Goal: Transaction & Acquisition: Book appointment/travel/reservation

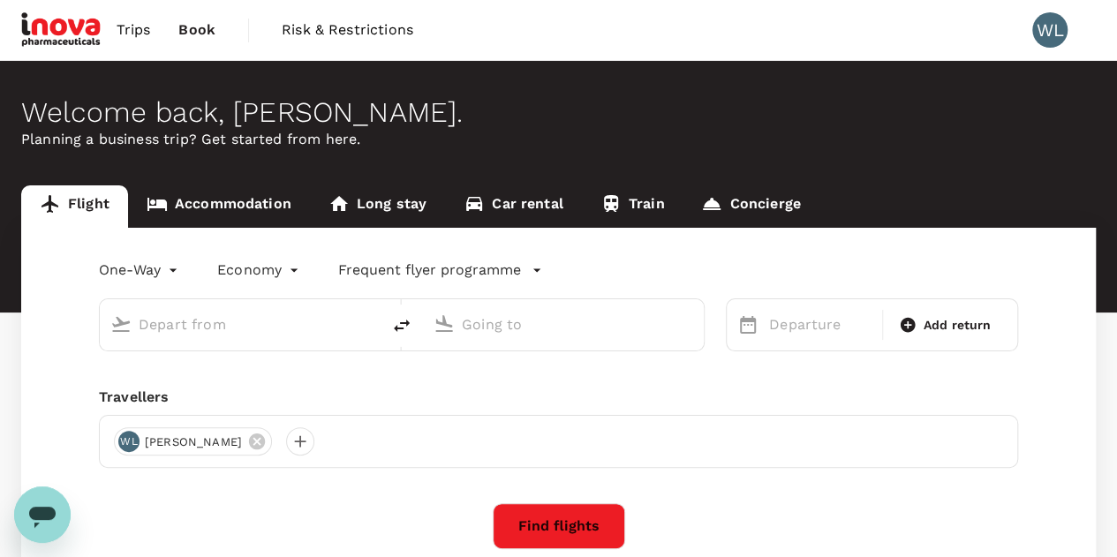
type input "[PERSON_NAME] (JHB)"
type input "Kuala Lumpur Intl ([GEOGRAPHIC_DATA])"
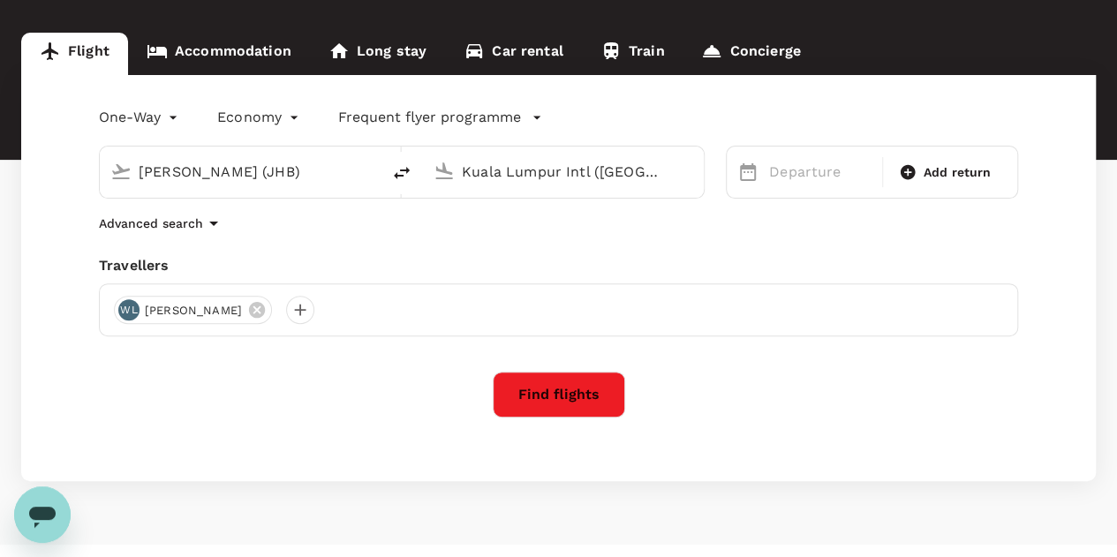
scroll to position [186, 0]
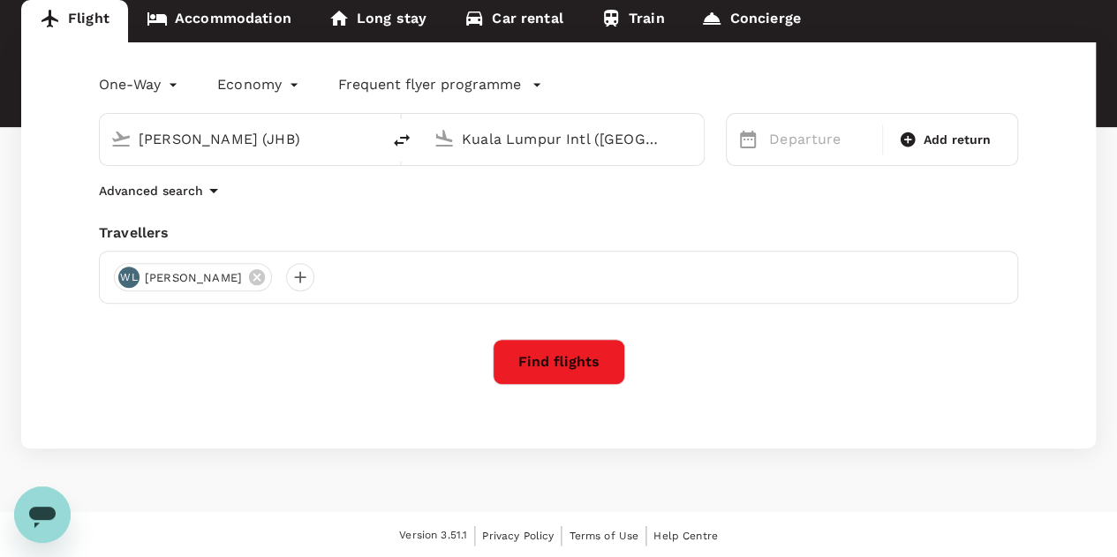
click at [342, 139] on input "[PERSON_NAME] (JHB)" at bounding box center [241, 138] width 205 height 27
drag, startPoint x: 323, startPoint y: 143, endPoint x: 95, endPoint y: 140, distance: 227.9
click at [97, 140] on div "ku Kuala Lumpur Intl ([GEOGRAPHIC_DATA])" at bounding box center [391, 129] width 627 height 74
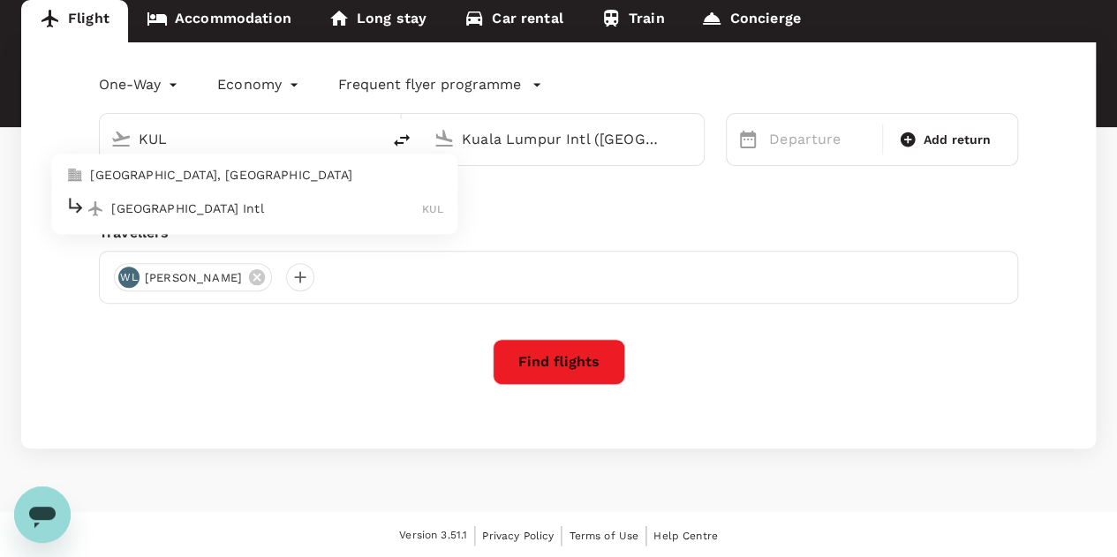
click at [262, 197] on div "[GEOGRAPHIC_DATA] Intl KUL" at bounding box center [254, 208] width 378 height 27
type input "Kuala Lumpur Intl ([GEOGRAPHIC_DATA])"
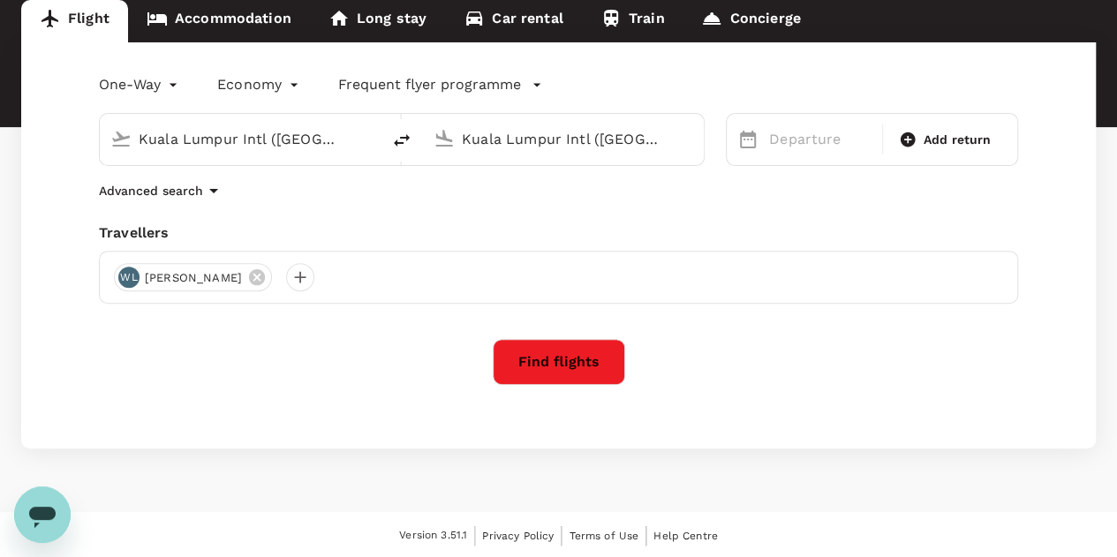
click at [516, 144] on input "Kuala Lumpur Intl ([GEOGRAPHIC_DATA])" at bounding box center [564, 138] width 205 height 27
drag, startPoint x: 640, startPoint y: 139, endPoint x: 463, endPoint y: 150, distance: 177.0
click at [463, 150] on input "Kuala Lumpur Intl ([GEOGRAPHIC_DATA])" at bounding box center [564, 138] width 205 height 27
paste input "Sultan [PERSON_NAME]"
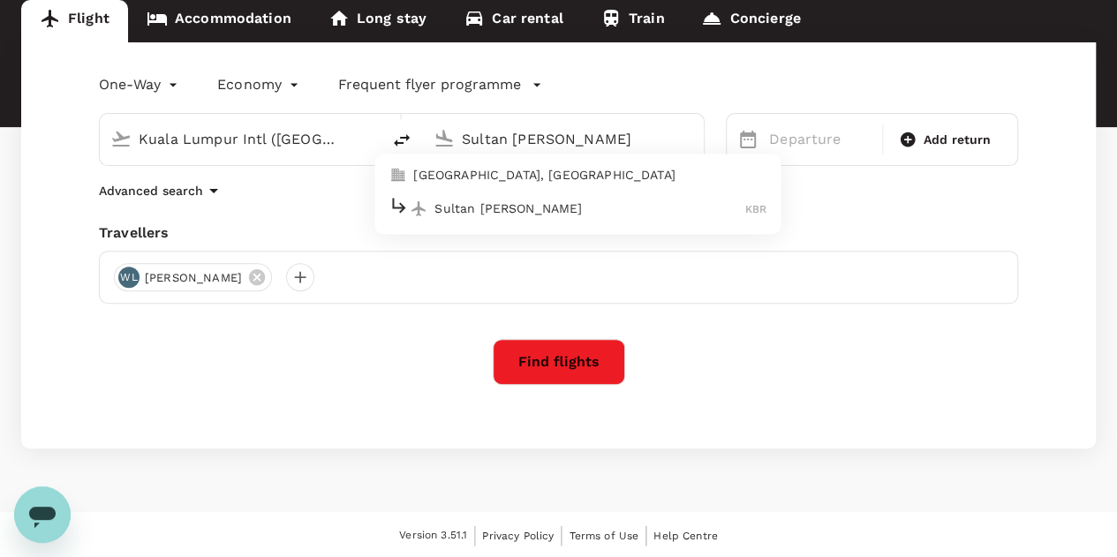
click at [573, 210] on p "Sultan [PERSON_NAME]" at bounding box center [590, 209] width 311 height 18
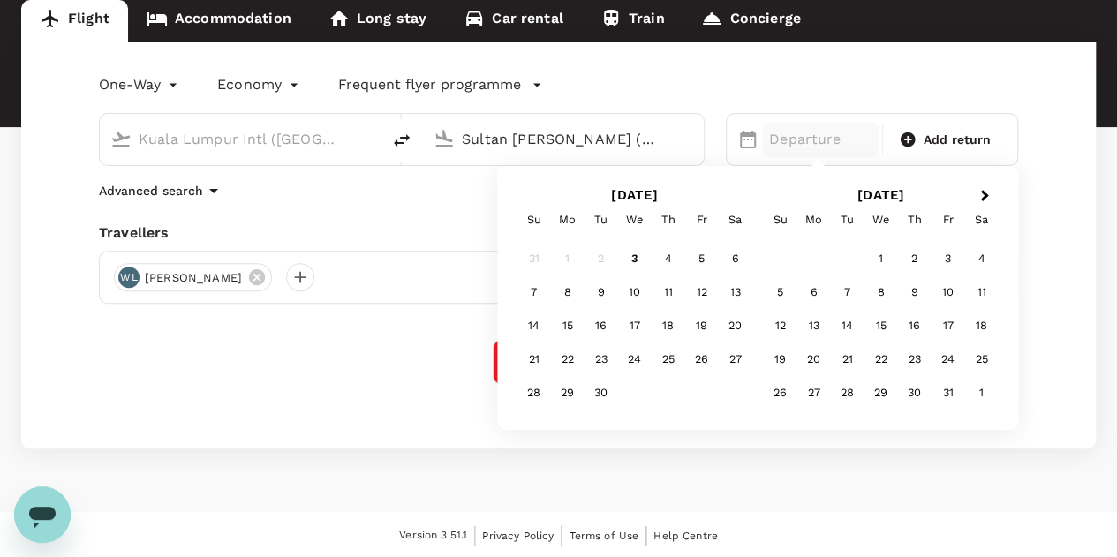
type input "Sultan [PERSON_NAME] (KBR)"
click at [1068, 252] on div "One-Way oneway Economy economy Frequent flyer programme [GEOGRAPHIC_DATA] Intl …" at bounding box center [558, 245] width 1075 height 406
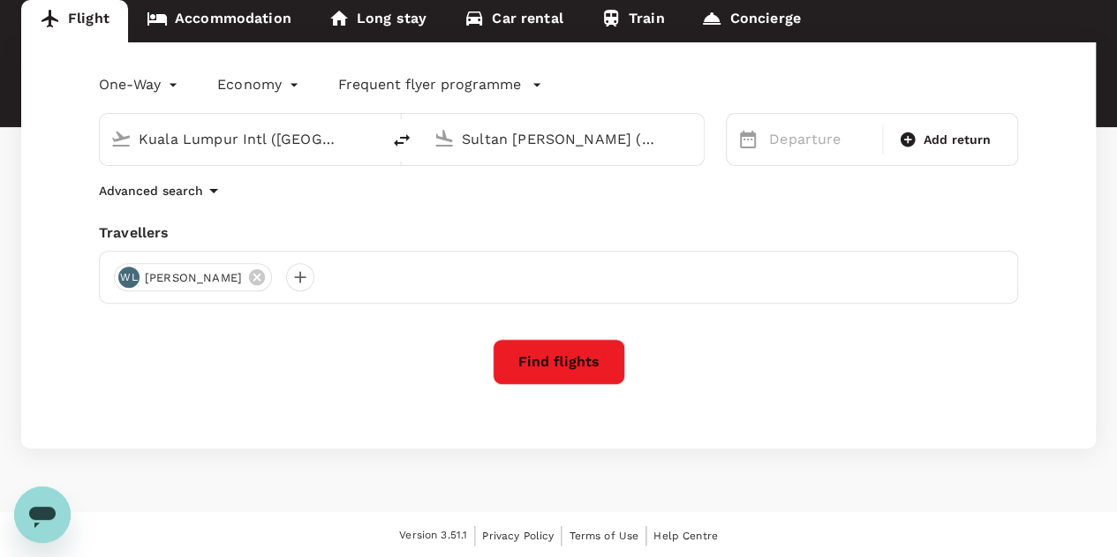
click at [604, 351] on button "Find flights" at bounding box center [559, 362] width 133 height 46
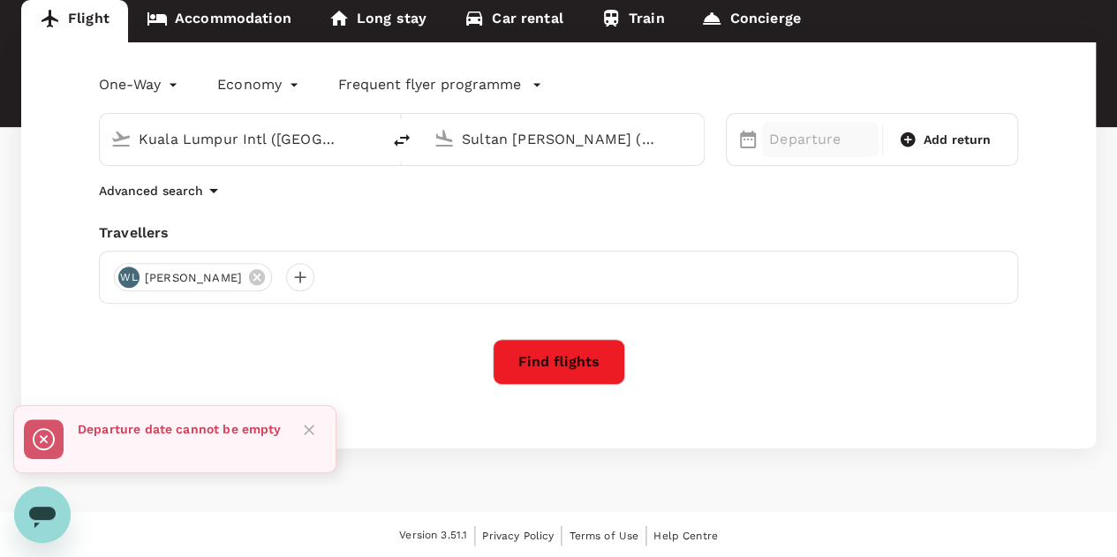
click at [848, 146] on p "Departure" at bounding box center [820, 139] width 102 height 21
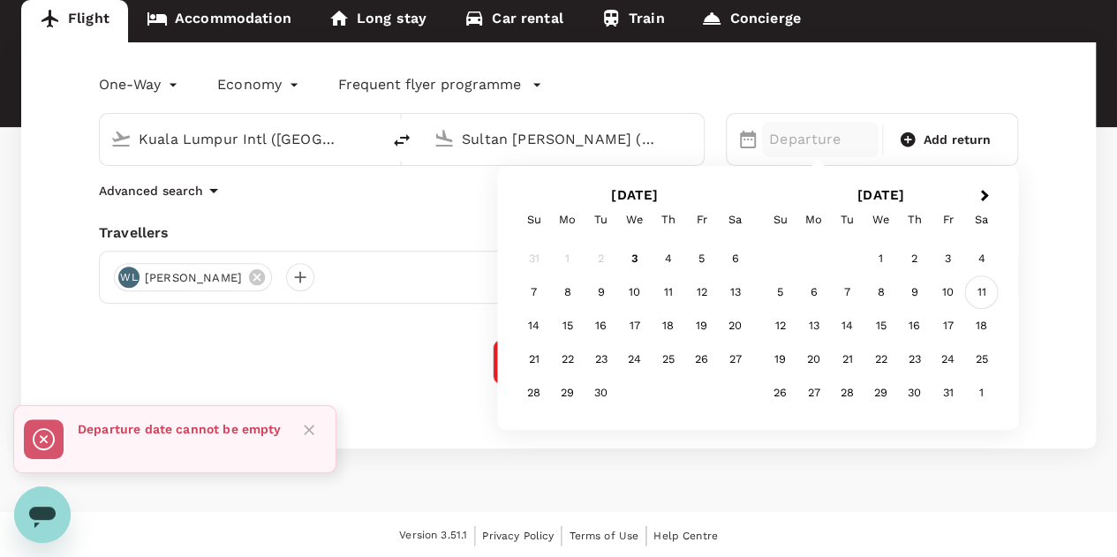
click at [981, 297] on div "11" at bounding box center [983, 293] width 34 height 34
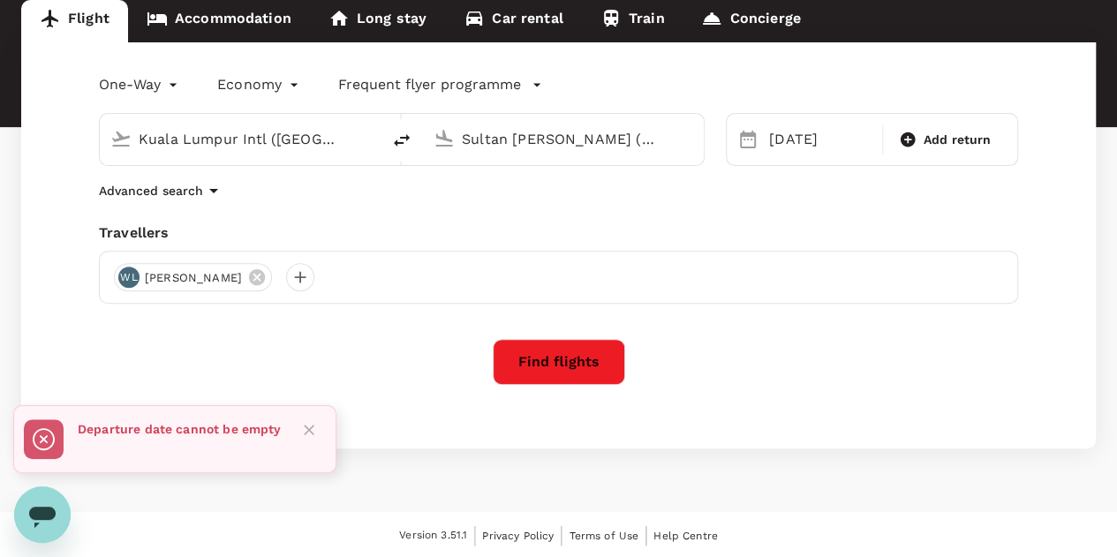
click at [584, 370] on button "Find flights" at bounding box center [559, 362] width 133 height 46
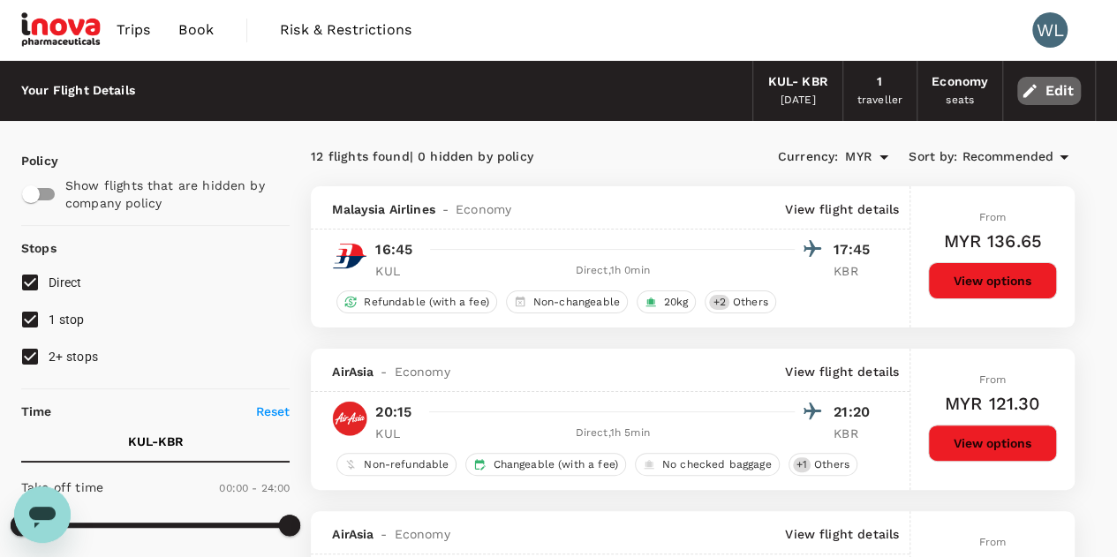
click at [1035, 89] on icon "button" at bounding box center [1030, 91] width 18 height 18
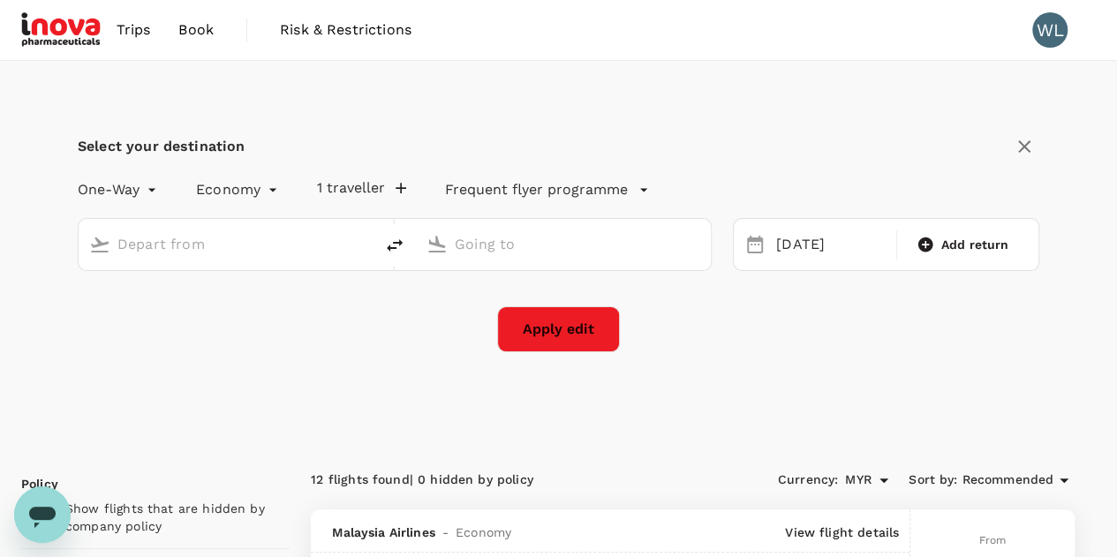
type input "Kuala Lumpur Intl ([GEOGRAPHIC_DATA])"
type input "Sultan [PERSON_NAME] (KBR)"
click at [998, 245] on span "Add return" at bounding box center [976, 245] width 68 height 18
type input "roundtrip"
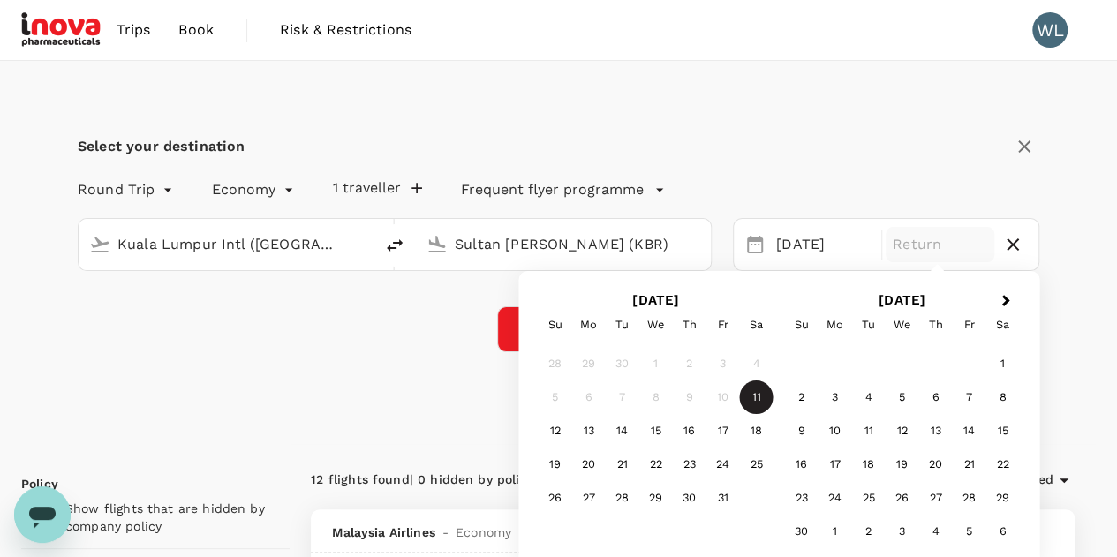
click at [761, 390] on div "11" at bounding box center [757, 398] width 34 height 34
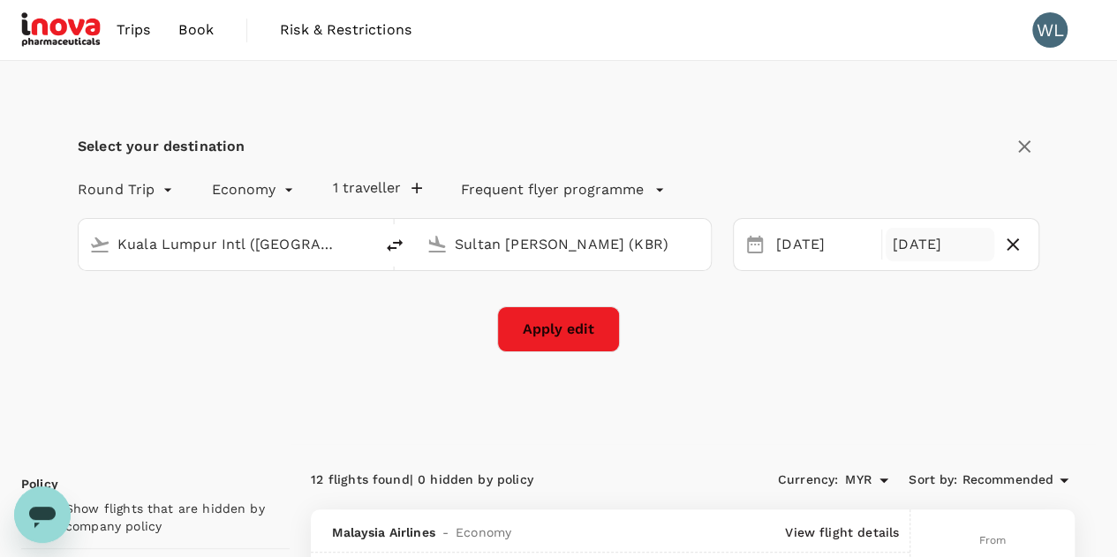
click at [595, 340] on button "Apply edit" at bounding box center [558, 330] width 123 height 46
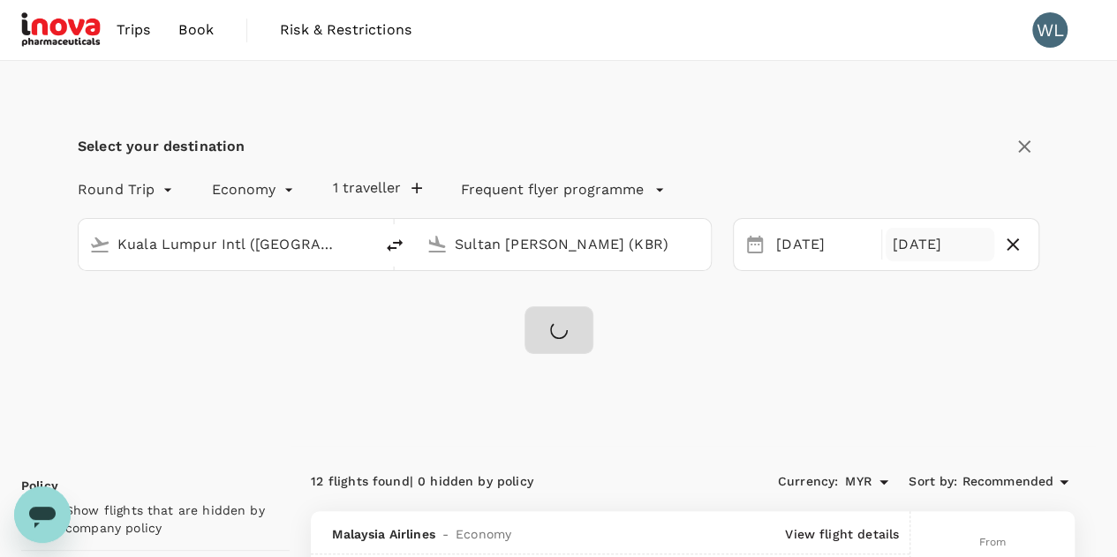
checkbox input "false"
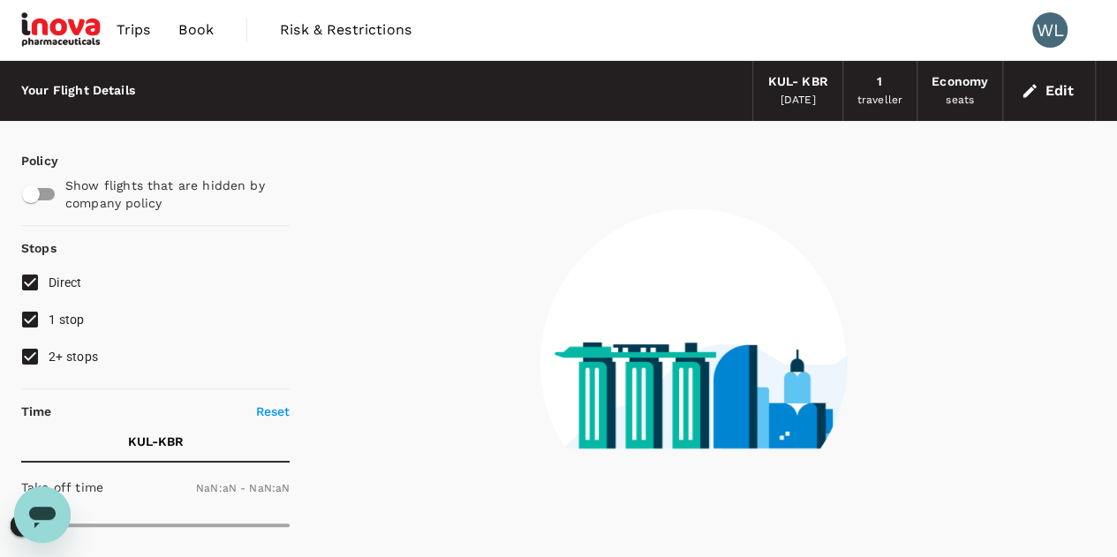
type input "1440"
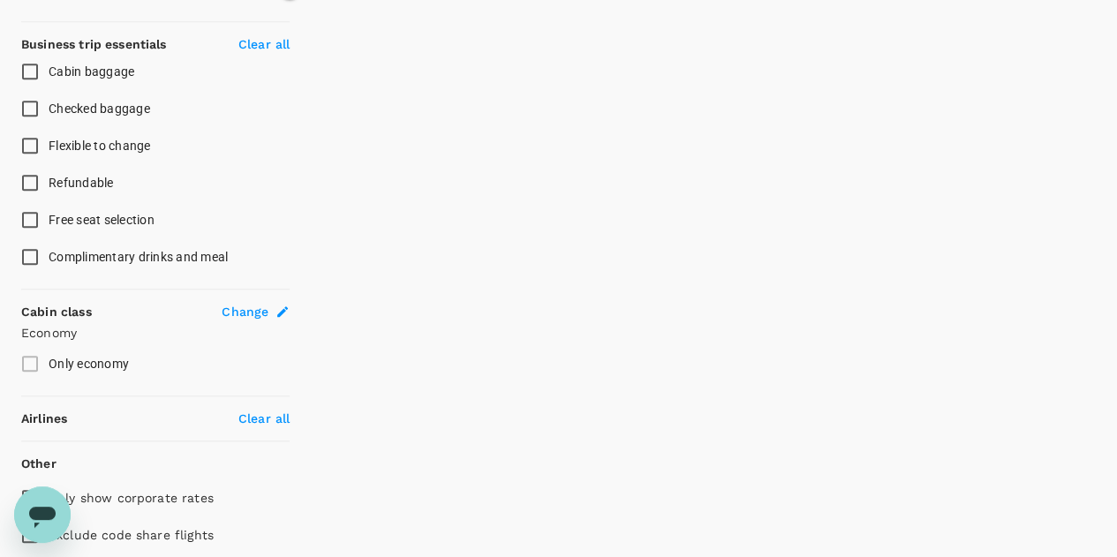
scroll to position [748, 0]
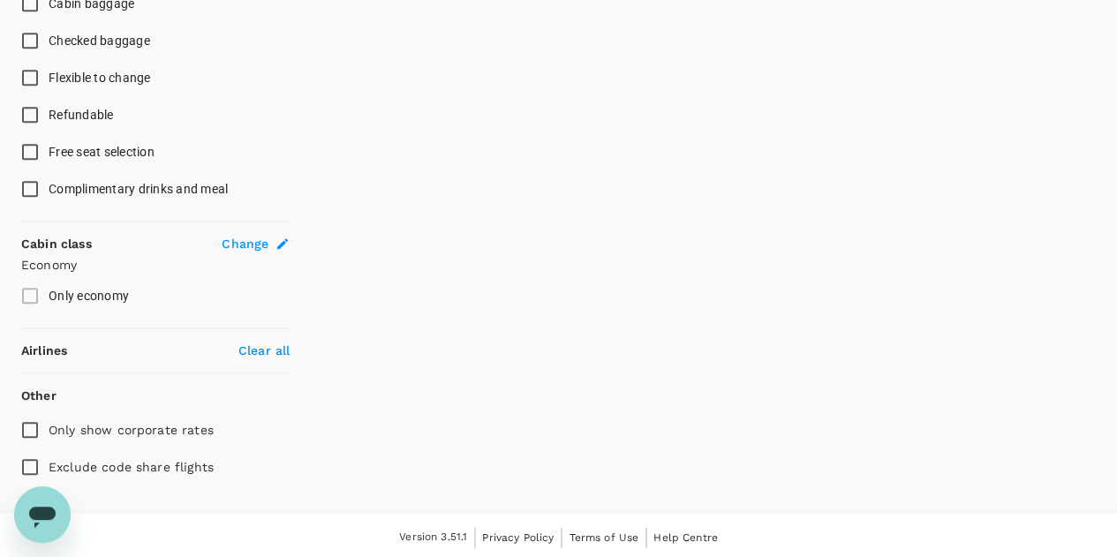
checkbox input "true"
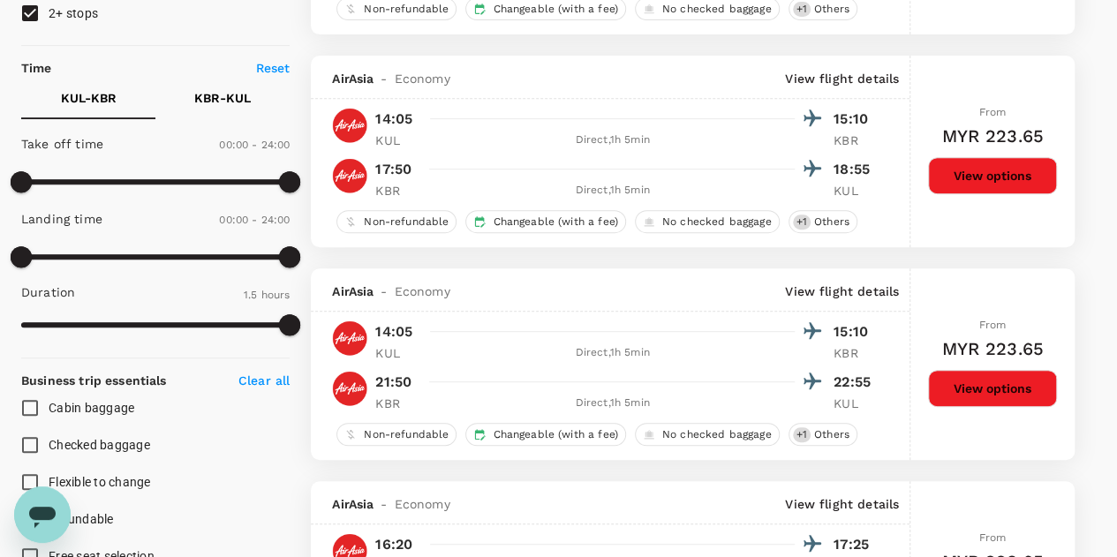
scroll to position [130, 0]
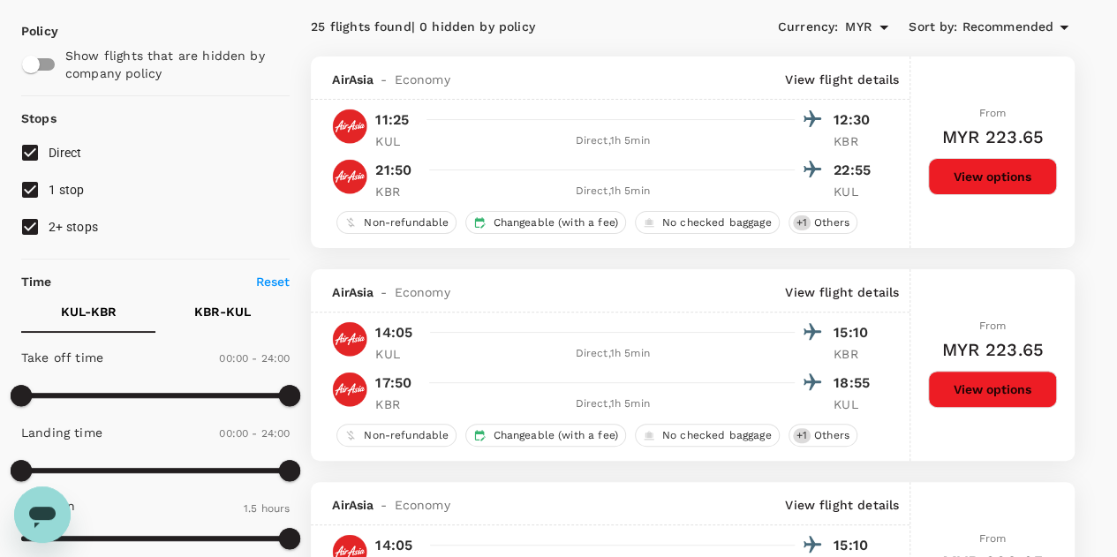
click at [37, 186] on input "1 stop" at bounding box center [29, 189] width 37 height 37
checkbox input "false"
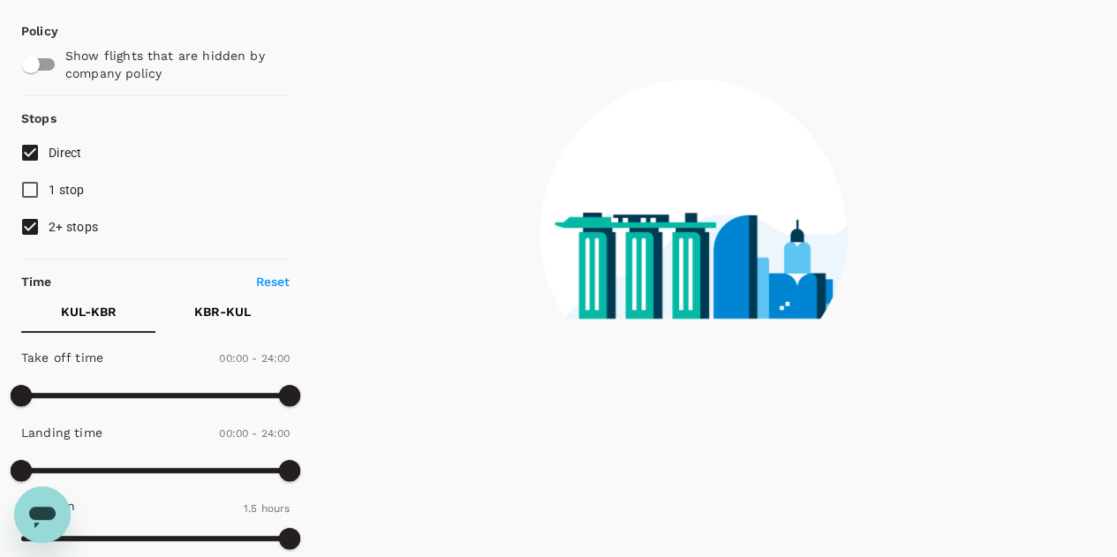
click at [29, 227] on input "2+ stops" at bounding box center [29, 226] width 37 height 37
checkbox input "false"
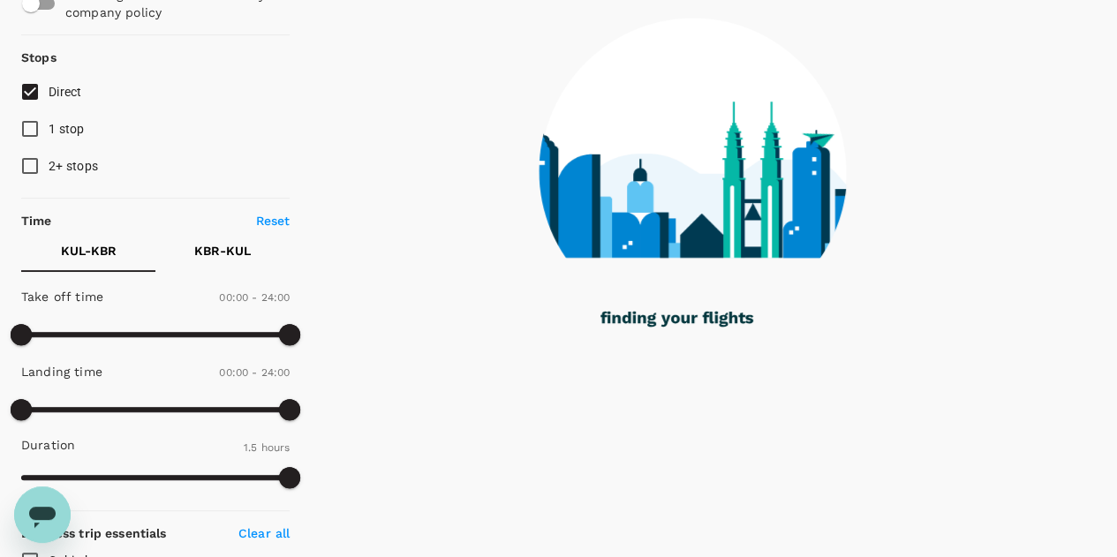
scroll to position [218, 0]
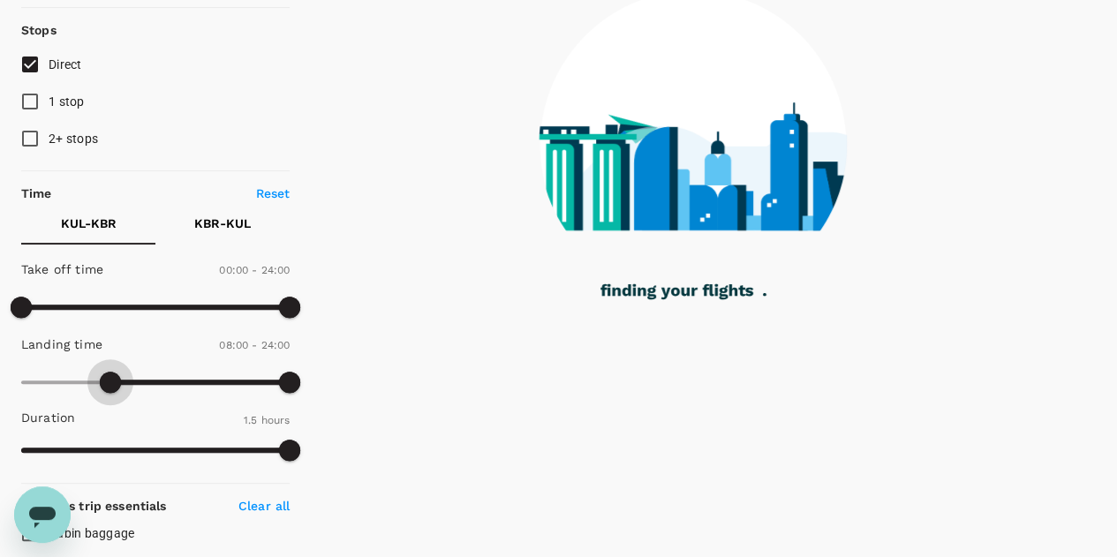
drag, startPoint x: 11, startPoint y: 376, endPoint x: 116, endPoint y: 401, distance: 108.0
click at [112, 402] on div "Take off time 00:00 - 24:00 Landing time 08:00 - 24:00 Duration 1.5 hours" at bounding box center [152, 361] width 276 height 218
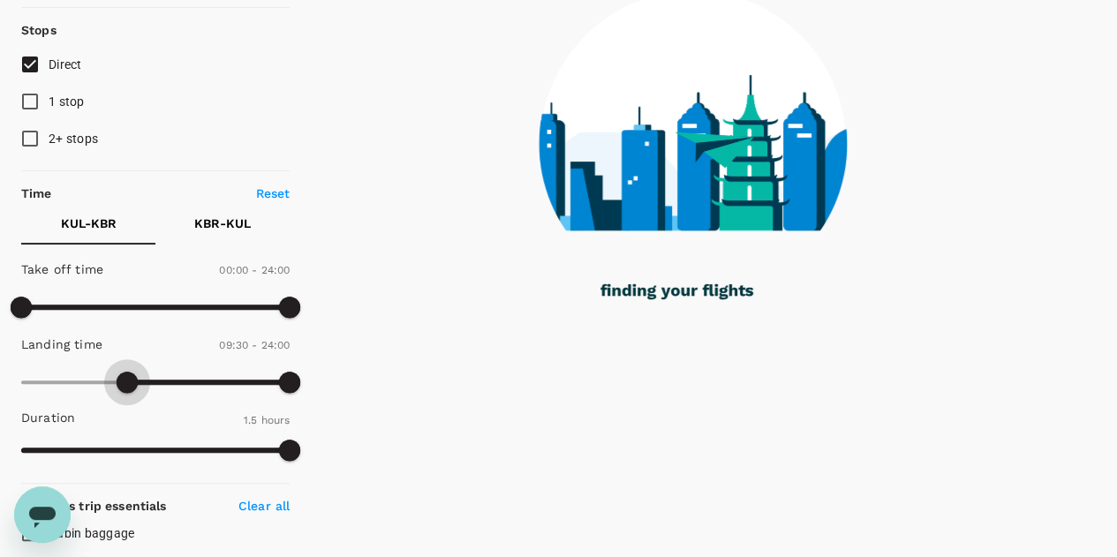
type input "600"
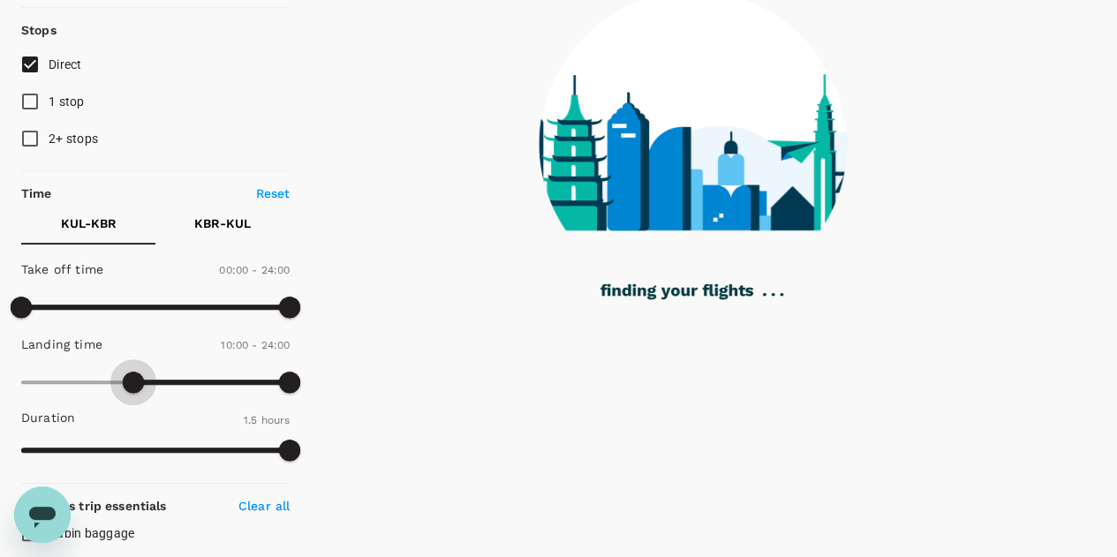
drag, startPoint x: 115, startPoint y: 377, endPoint x: 131, endPoint y: 384, distance: 17.4
click at [131, 384] on span at bounding box center [133, 382] width 21 height 21
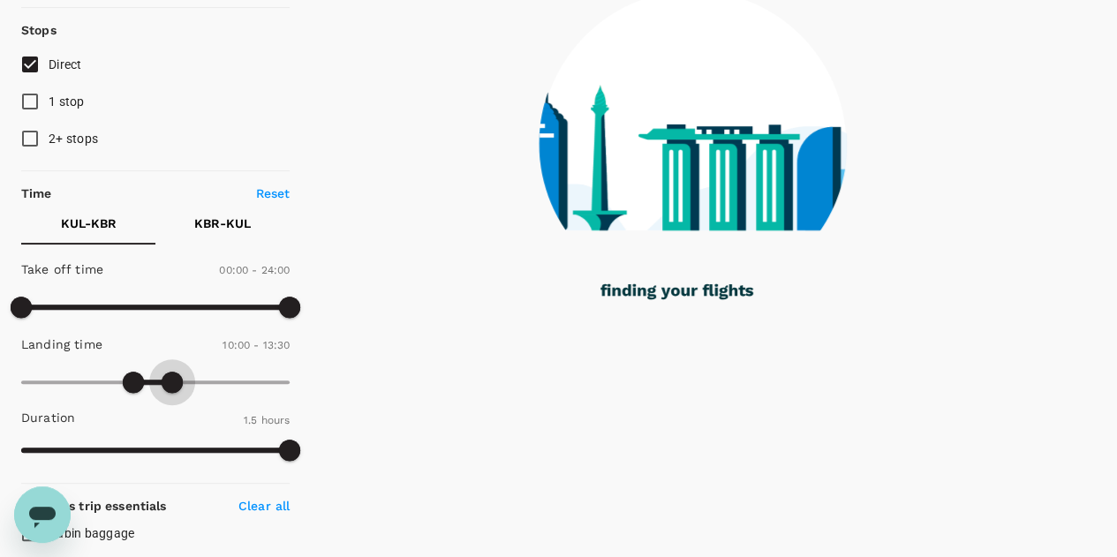
type input "780"
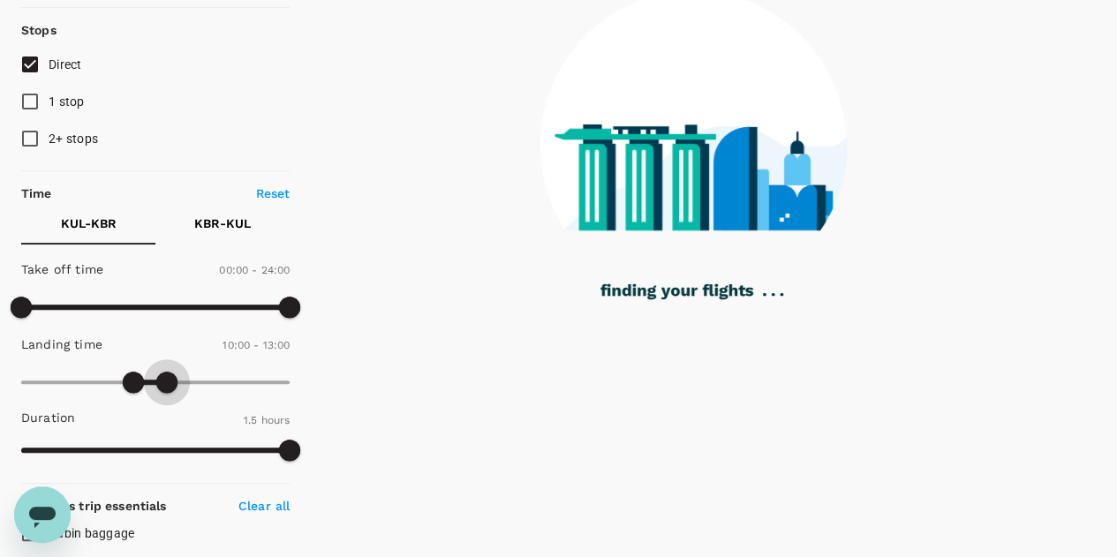
drag, startPoint x: 295, startPoint y: 375, endPoint x: 164, endPoint y: 375, distance: 130.7
click at [164, 375] on span at bounding box center [166, 382] width 21 height 21
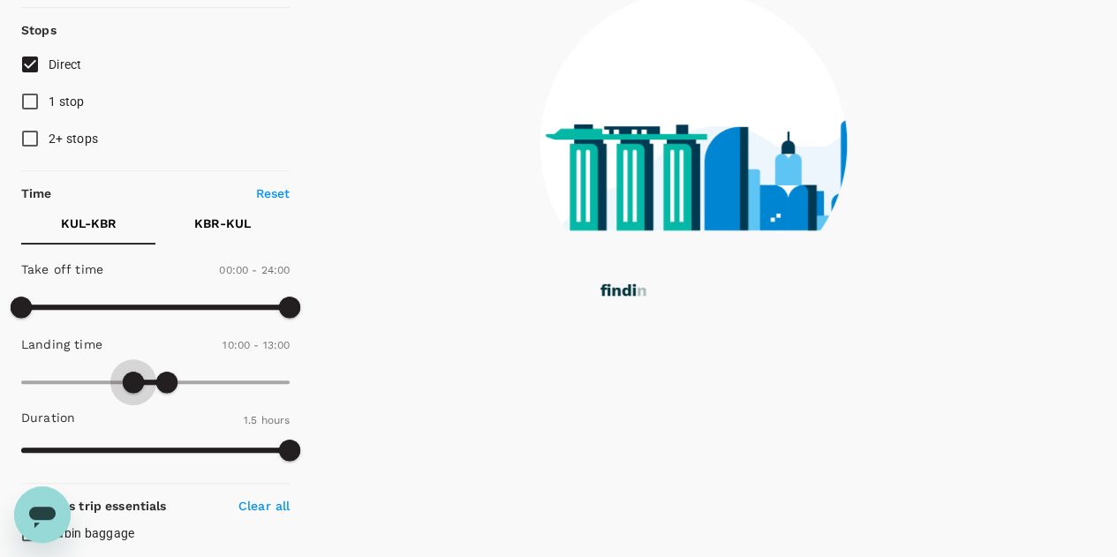
type input "630"
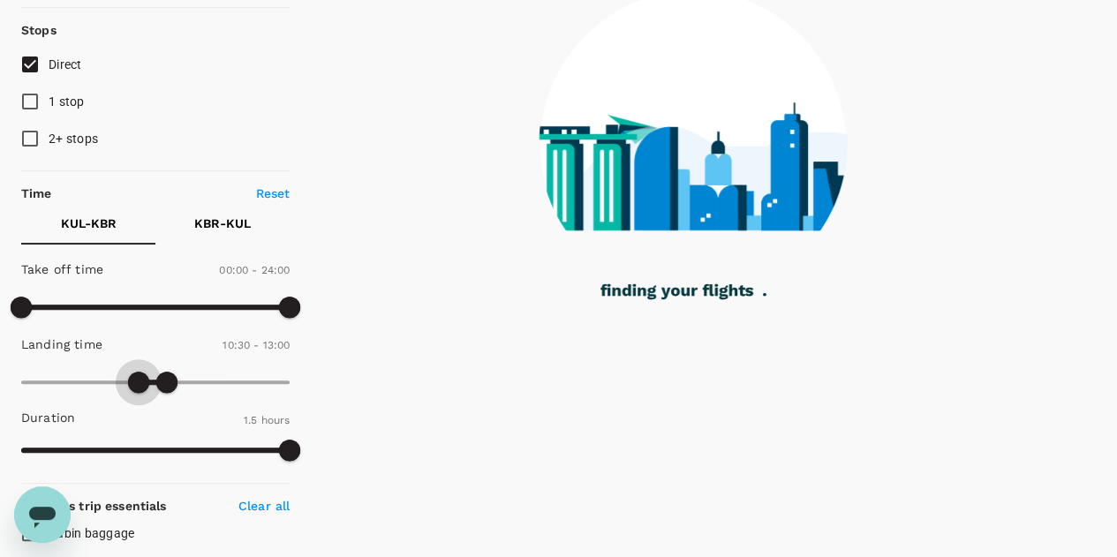
click at [138, 378] on span at bounding box center [138, 382] width 21 height 21
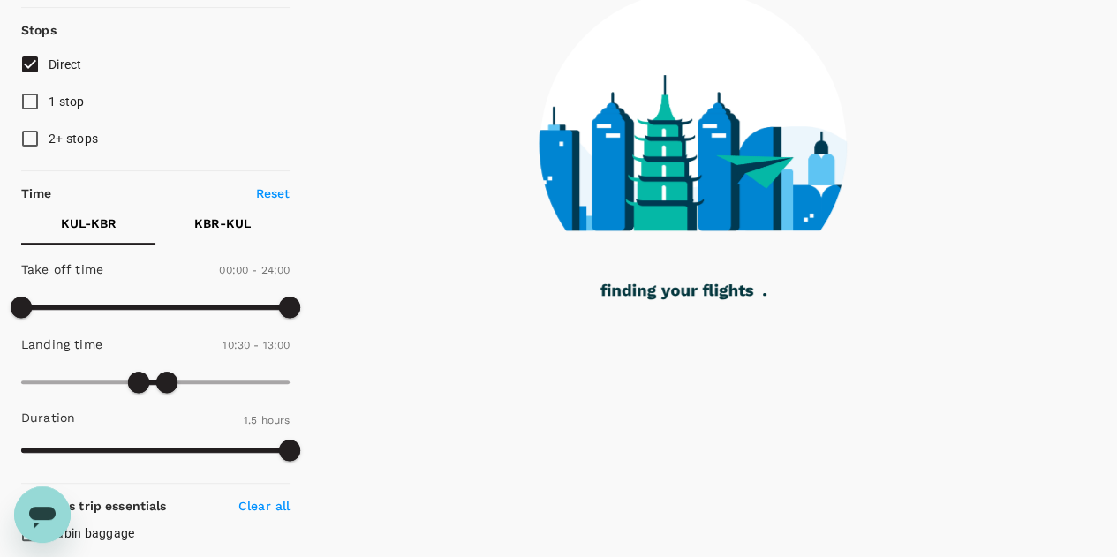
click at [235, 227] on p "KBR - KUL" at bounding box center [222, 224] width 57 height 18
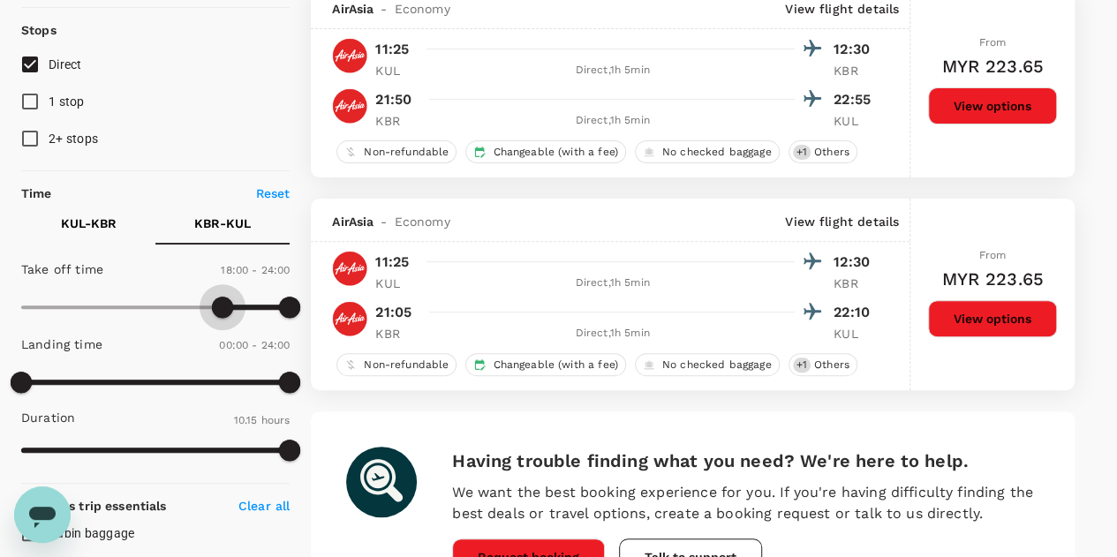
type input "1050"
drag, startPoint x: 22, startPoint y: 307, endPoint x: 219, endPoint y: 314, distance: 197.1
click at [219, 314] on span at bounding box center [217, 307] width 21 height 21
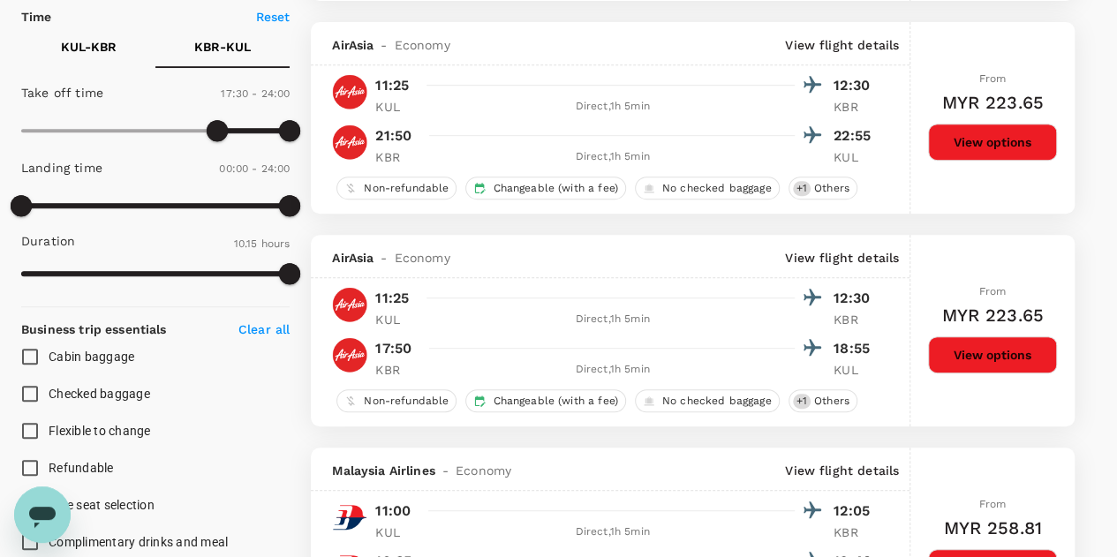
scroll to position [307, 0]
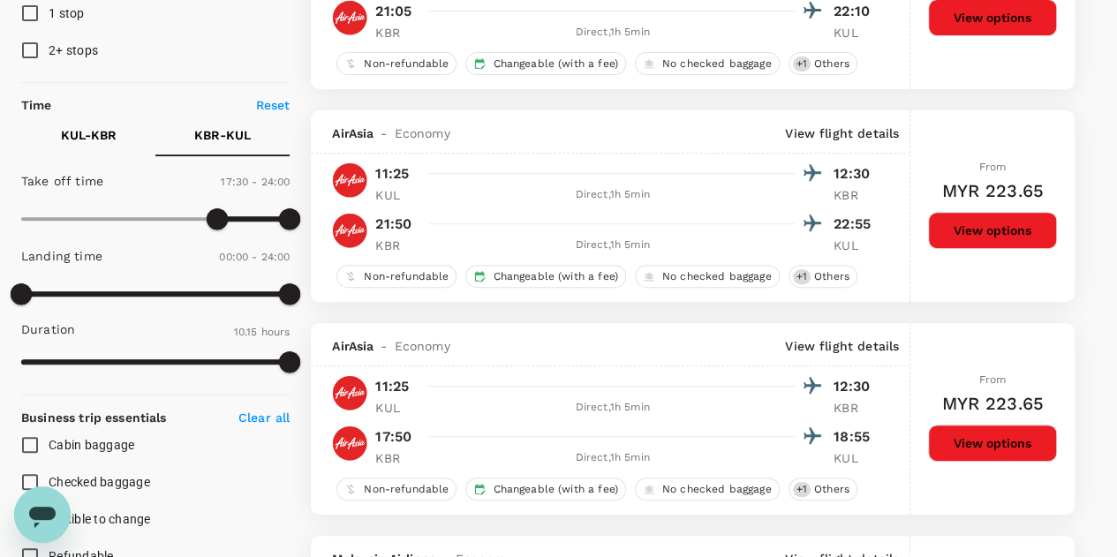
click at [102, 142] on p "KUL - KBR" at bounding box center [89, 135] width 56 height 18
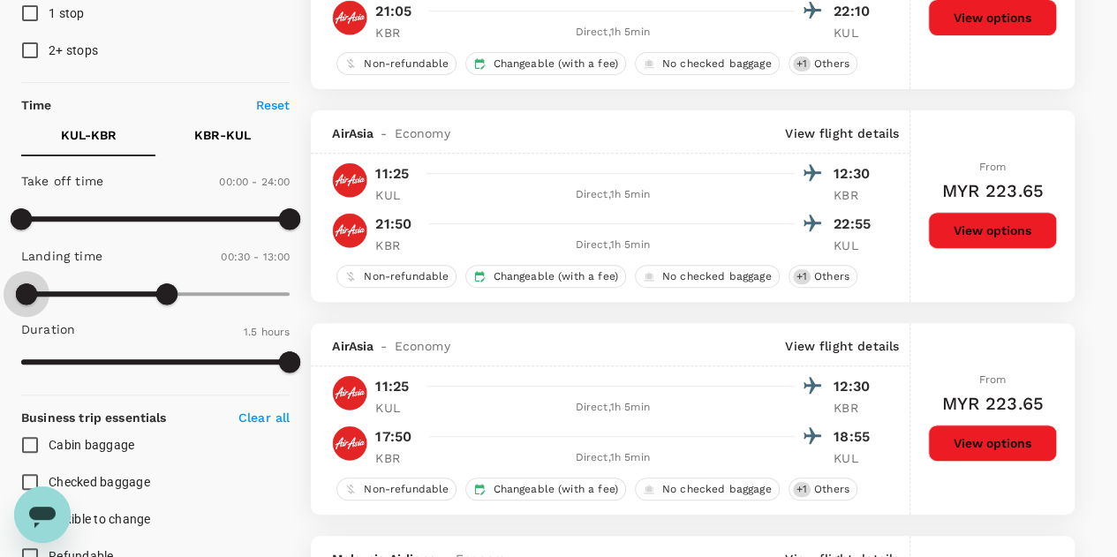
type input "0"
drag, startPoint x: 136, startPoint y: 292, endPoint x: 6, endPoint y: 296, distance: 129.9
click at [11, 296] on span at bounding box center [21, 294] width 21 height 21
type input "1440"
drag, startPoint x: 181, startPoint y: 296, endPoint x: 334, endPoint y: 311, distance: 153.6
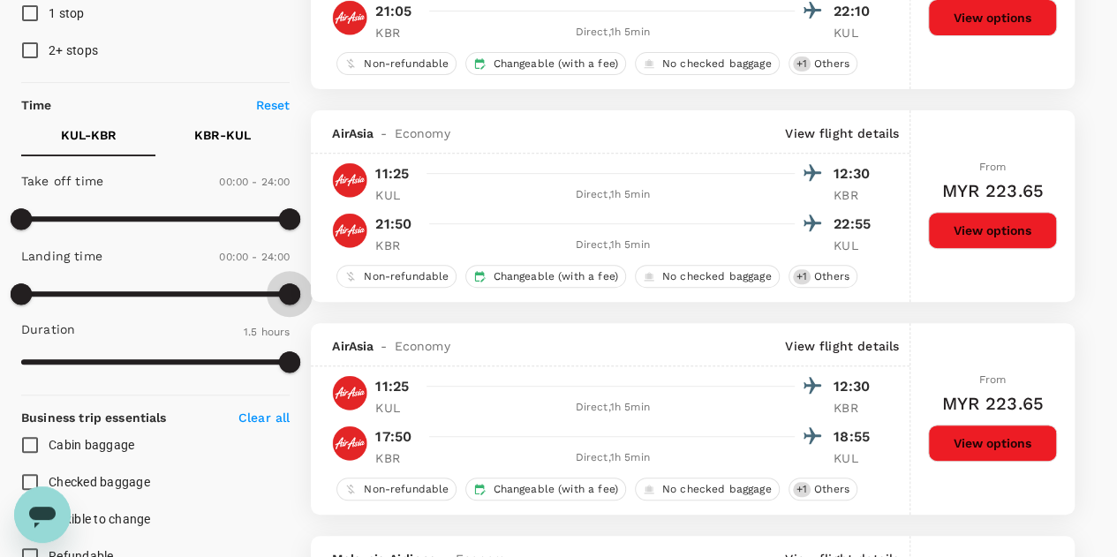
click at [334, 311] on div "Policy Show flights that are hidden by company policy Stops Direct 1 stop 2+ st…" at bounding box center [558, 426] width 1075 height 1224
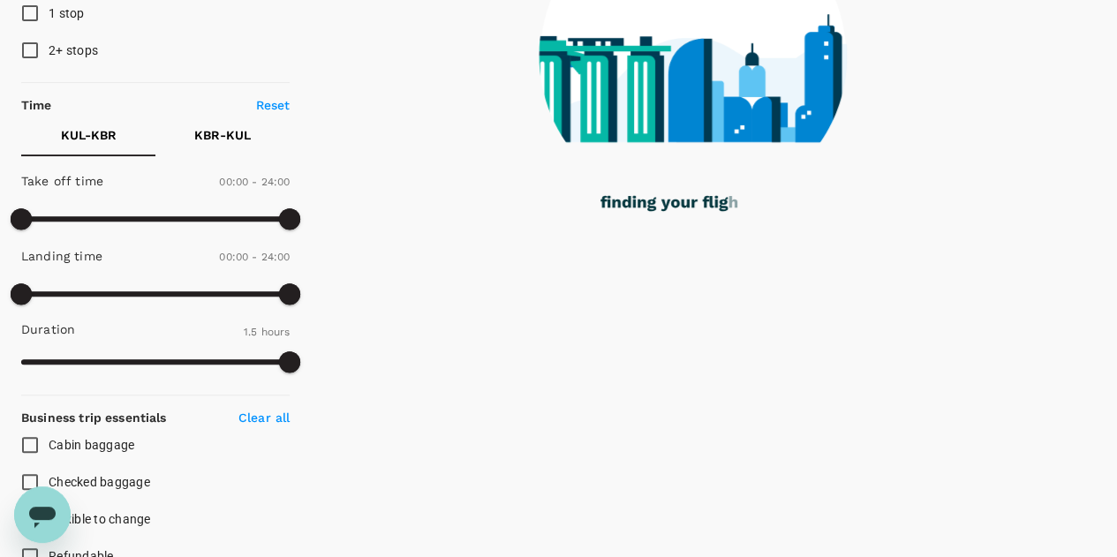
click at [219, 134] on p "KBR - KUL" at bounding box center [222, 135] width 57 height 18
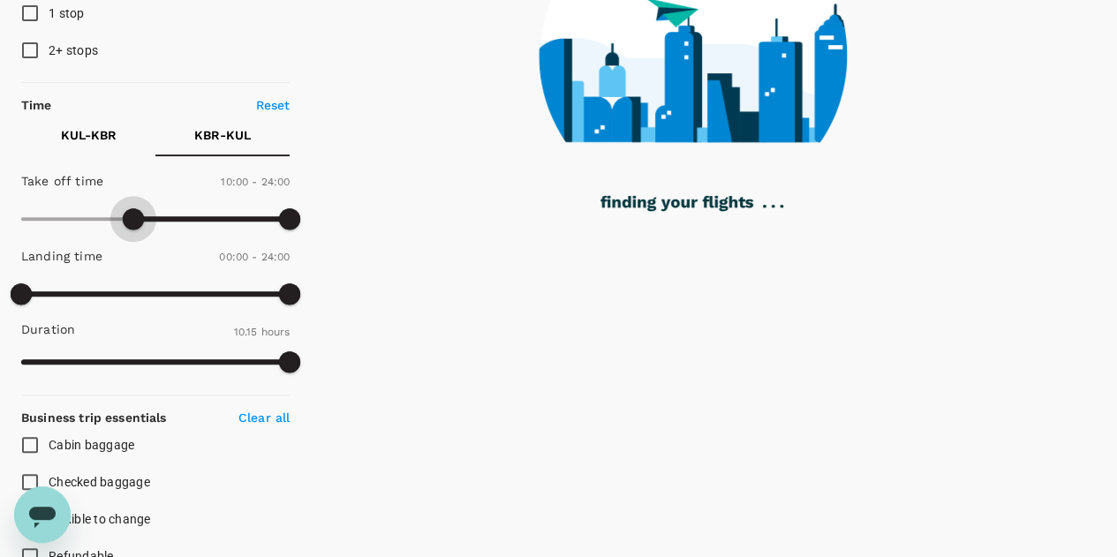
type input "0"
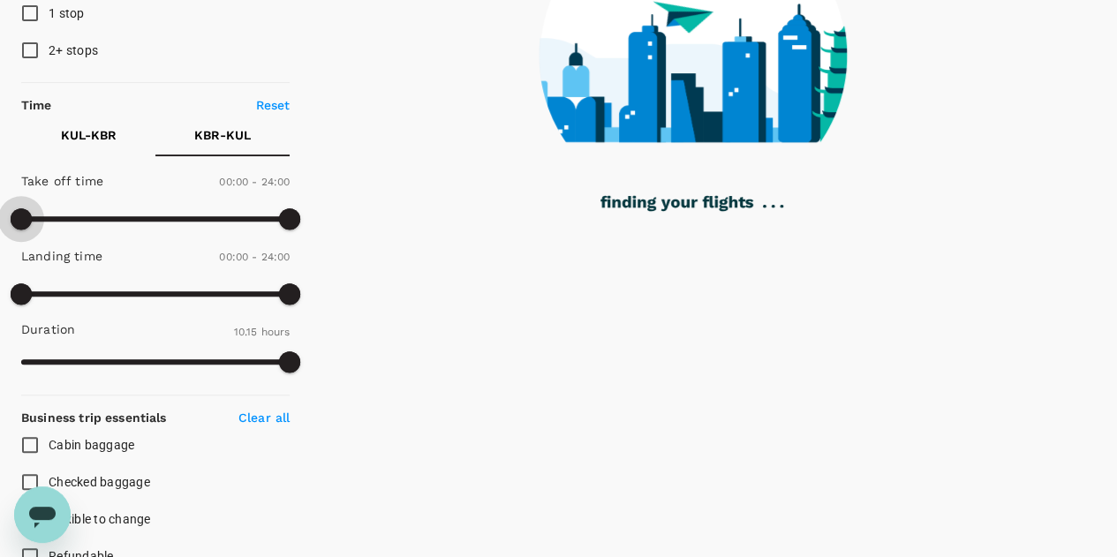
drag, startPoint x: 133, startPoint y: 220, endPoint x: 16, endPoint y: 217, distance: 117.5
click at [11, 223] on span at bounding box center [21, 218] width 21 height 21
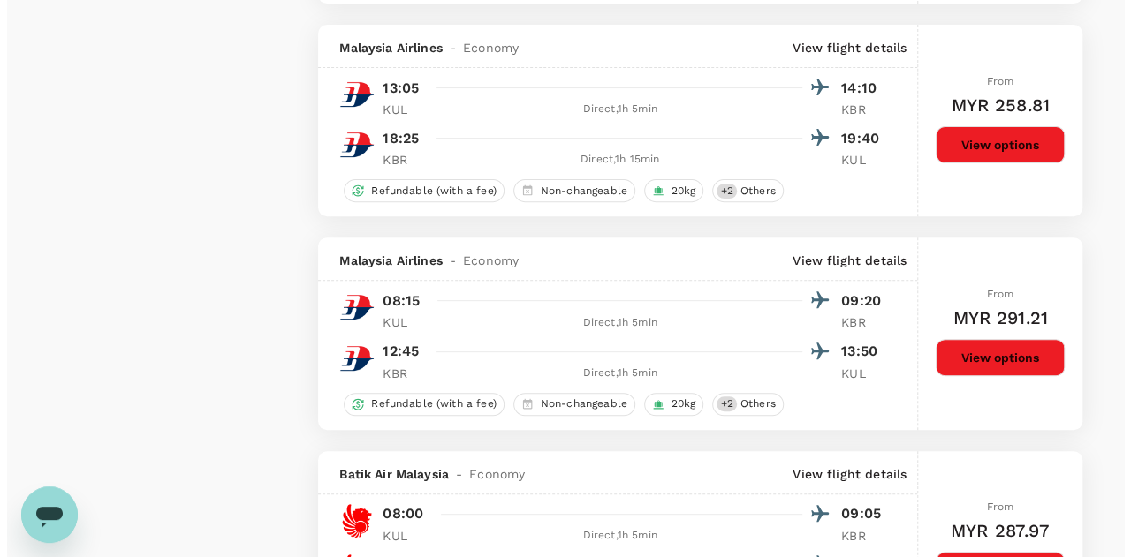
scroll to position [3445, 0]
